Goal: Obtain resource: Download file/media

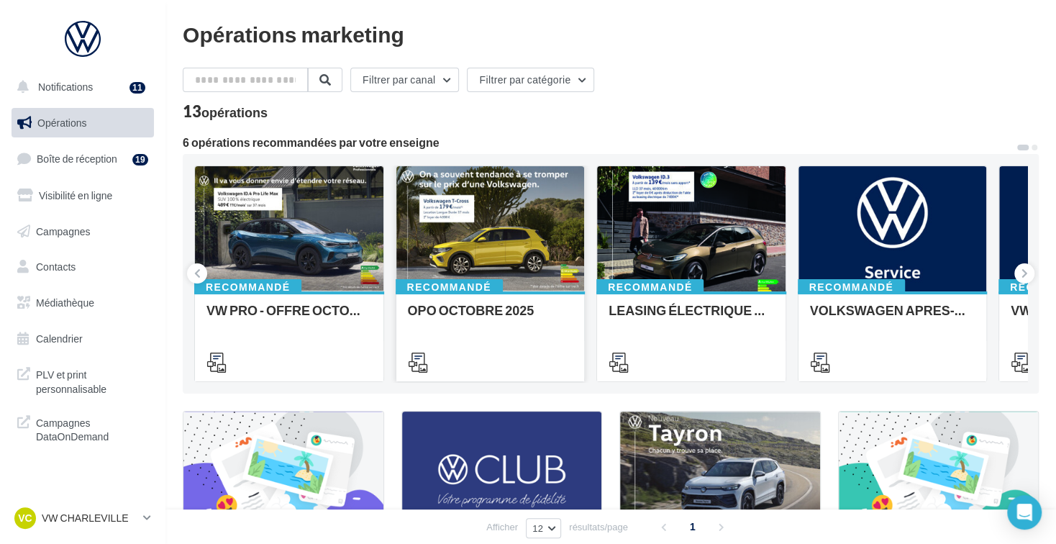
click at [483, 238] on div at bounding box center [490, 229] width 189 height 127
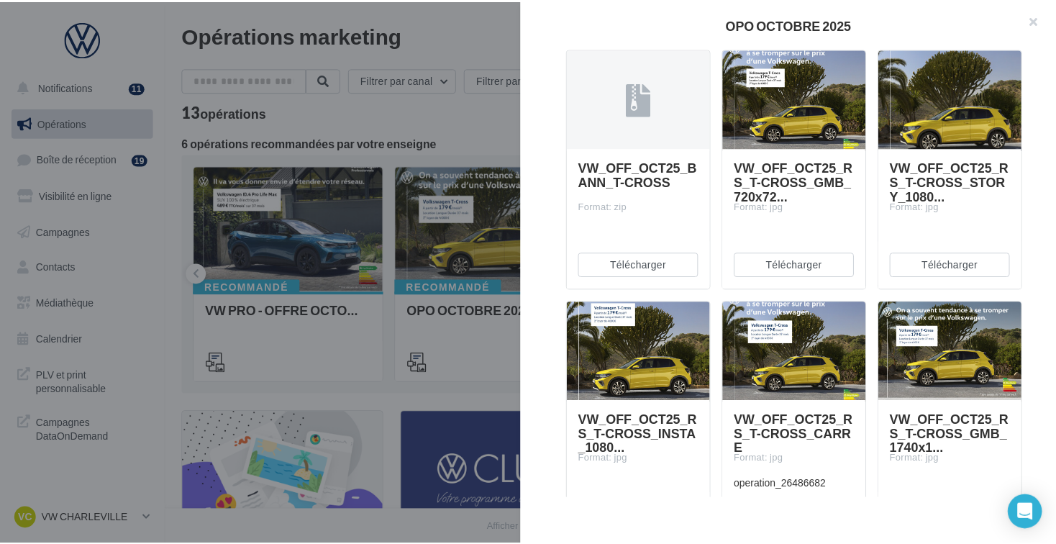
scroll to position [791, 0]
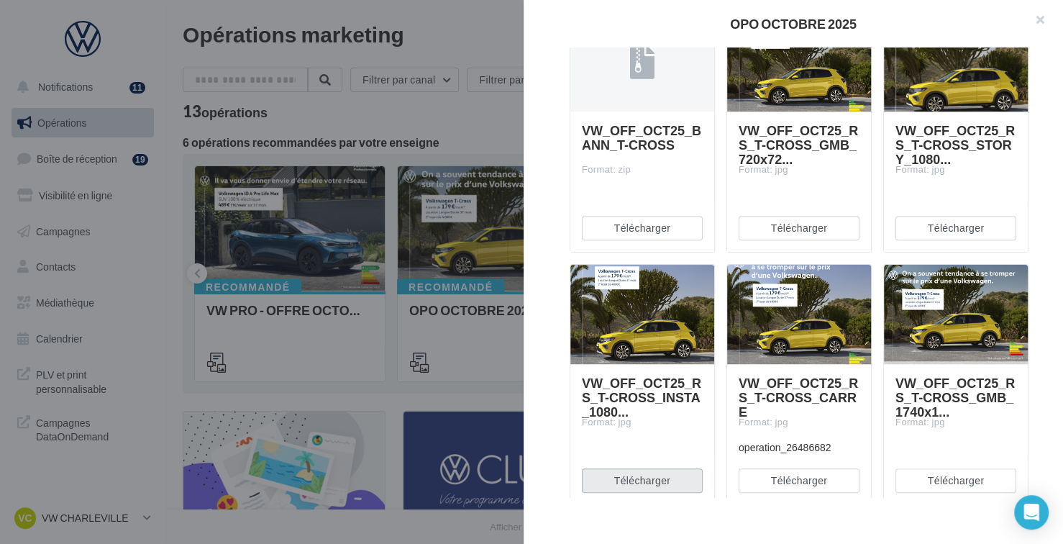
click at [657, 475] on button "Télécharger" at bounding box center [642, 480] width 121 height 24
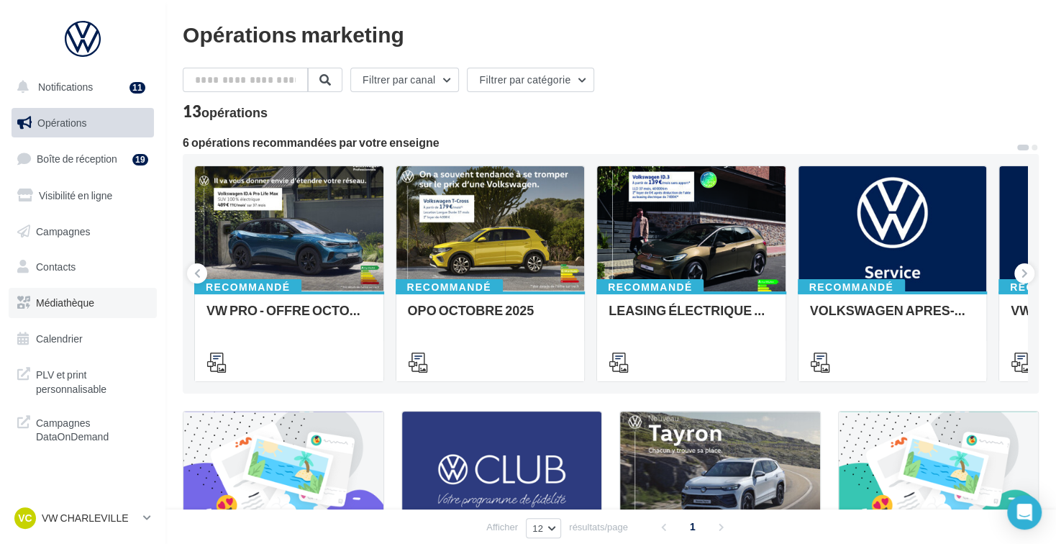
click at [63, 306] on span "Médiathèque" at bounding box center [65, 302] width 58 height 12
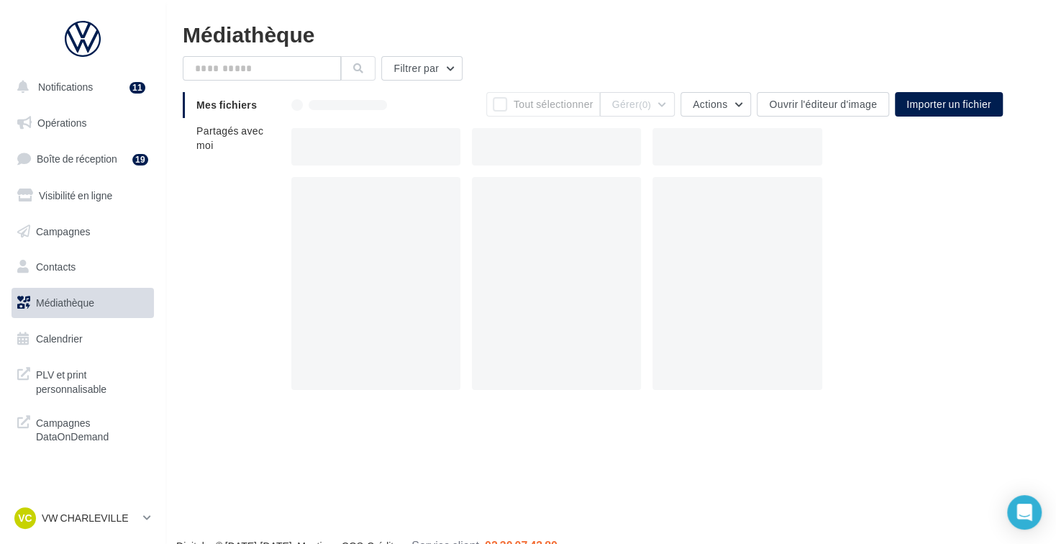
click at [237, 151] on li "Partagés avec moi" at bounding box center [231, 138] width 97 height 40
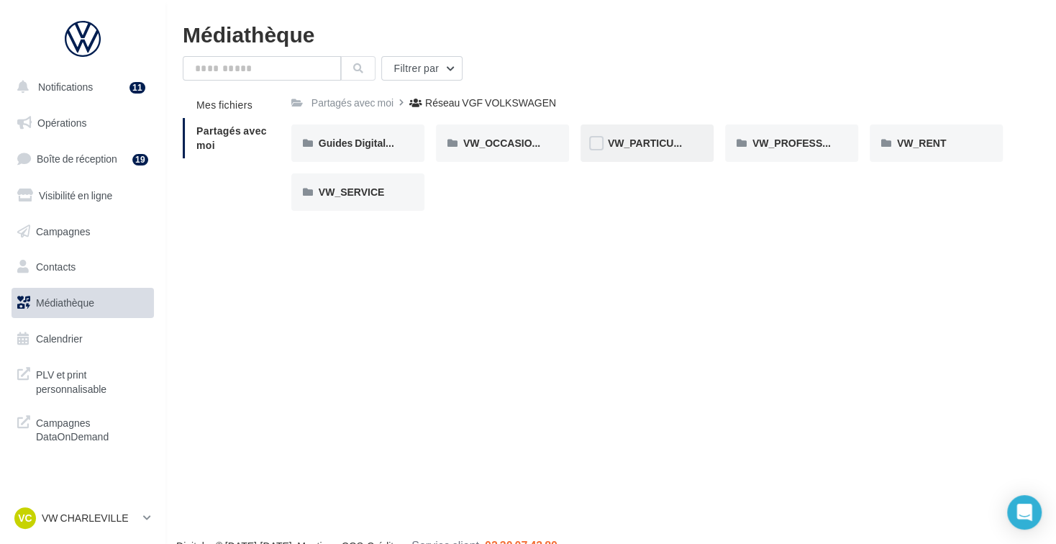
click at [656, 145] on span "VW_PARTICULIERS" at bounding box center [656, 143] width 96 height 12
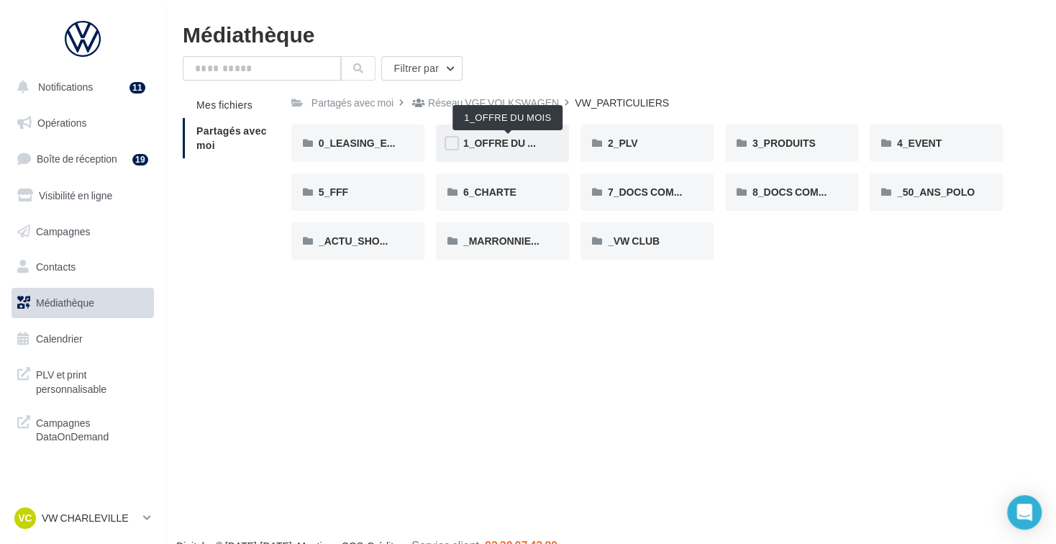
click at [490, 143] on span "1_OFFRE DU MOIS" at bounding box center [508, 143] width 90 height 12
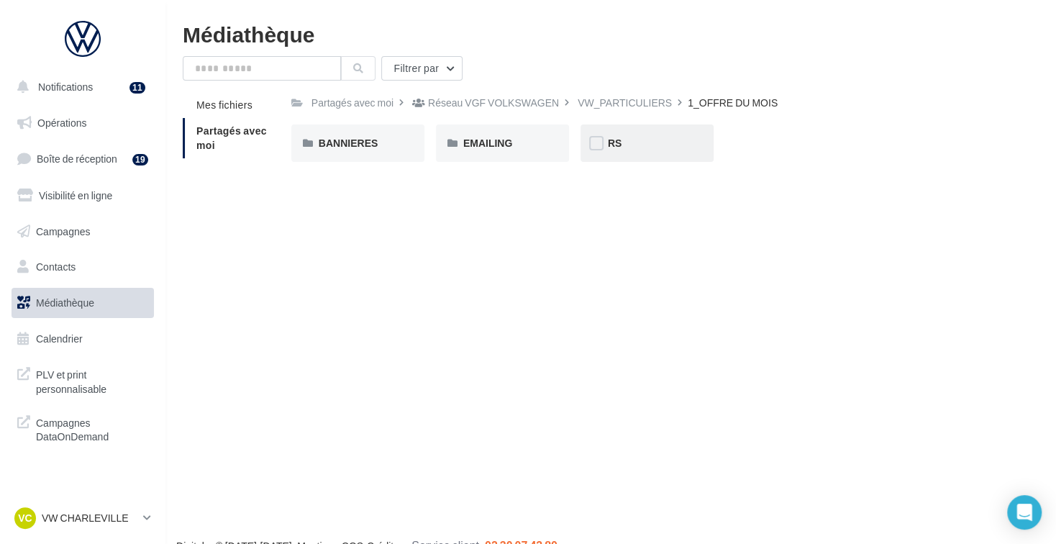
click at [644, 132] on div "RS" at bounding box center [647, 142] width 133 height 37
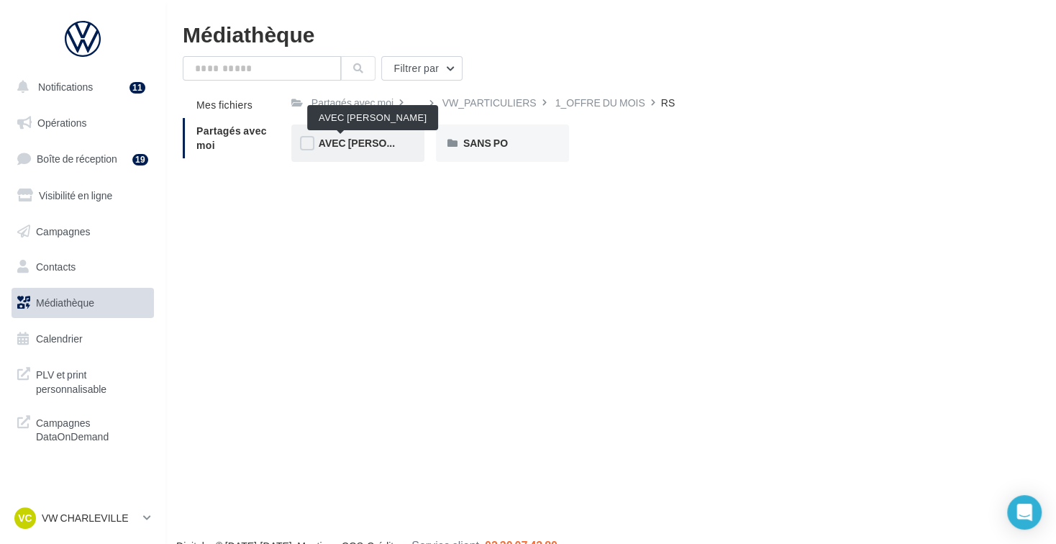
click at [333, 142] on span "AVEC [PERSON_NAME]" at bounding box center [376, 143] width 114 height 12
click at [462, 137] on div "T-CROSS" at bounding box center [502, 142] width 133 height 37
